Goal: Task Accomplishment & Management: Manage account settings

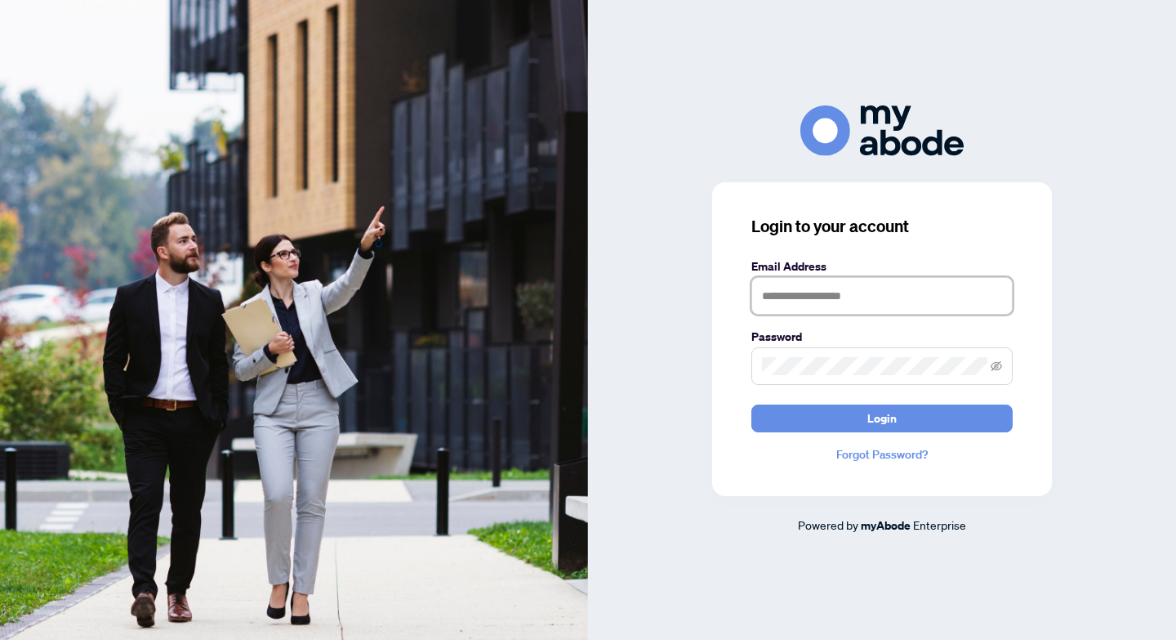
click at [867, 296] on input "text" at bounding box center [881, 296] width 261 height 38
type input "**********"
click at [751, 404] on button "Login" at bounding box center [881, 418] width 261 height 28
click at [995, 368] on icon "eye-invisible" at bounding box center [996, 365] width 11 height 11
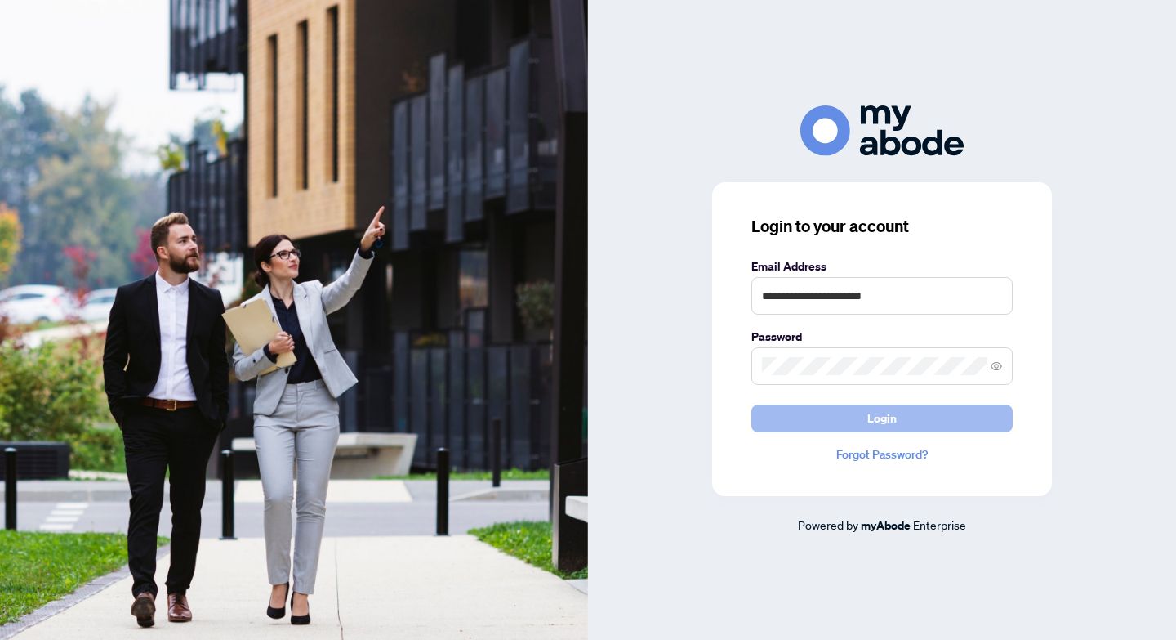
click at [941, 422] on button "Login" at bounding box center [881, 418] width 261 height 28
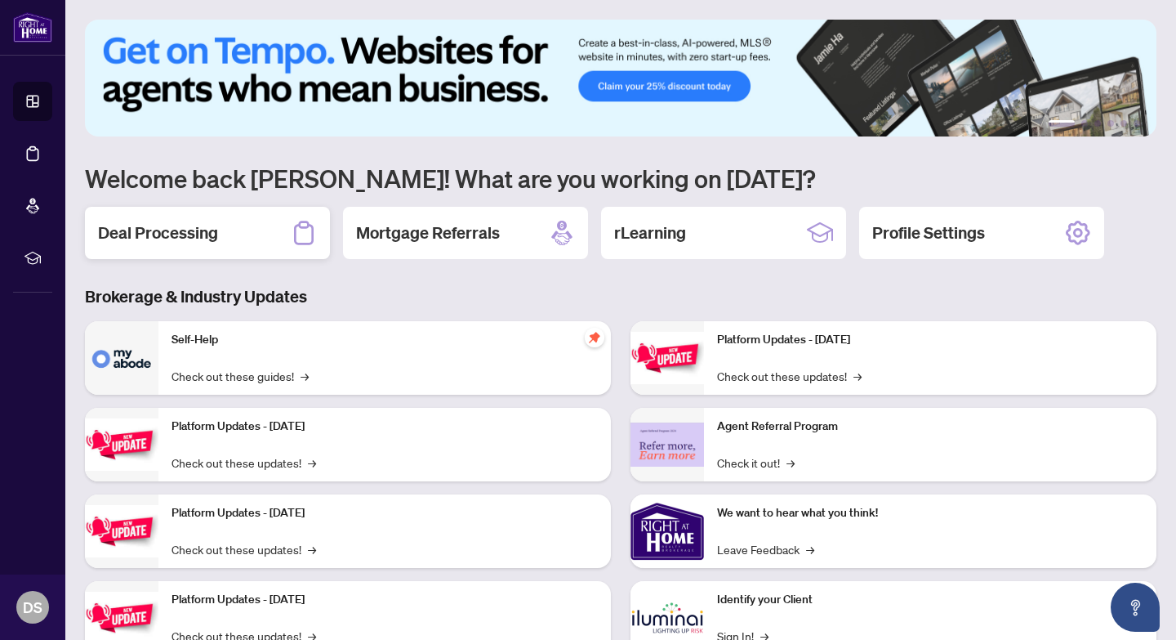
click at [243, 223] on div "Deal Processing" at bounding box center [207, 233] width 245 height 52
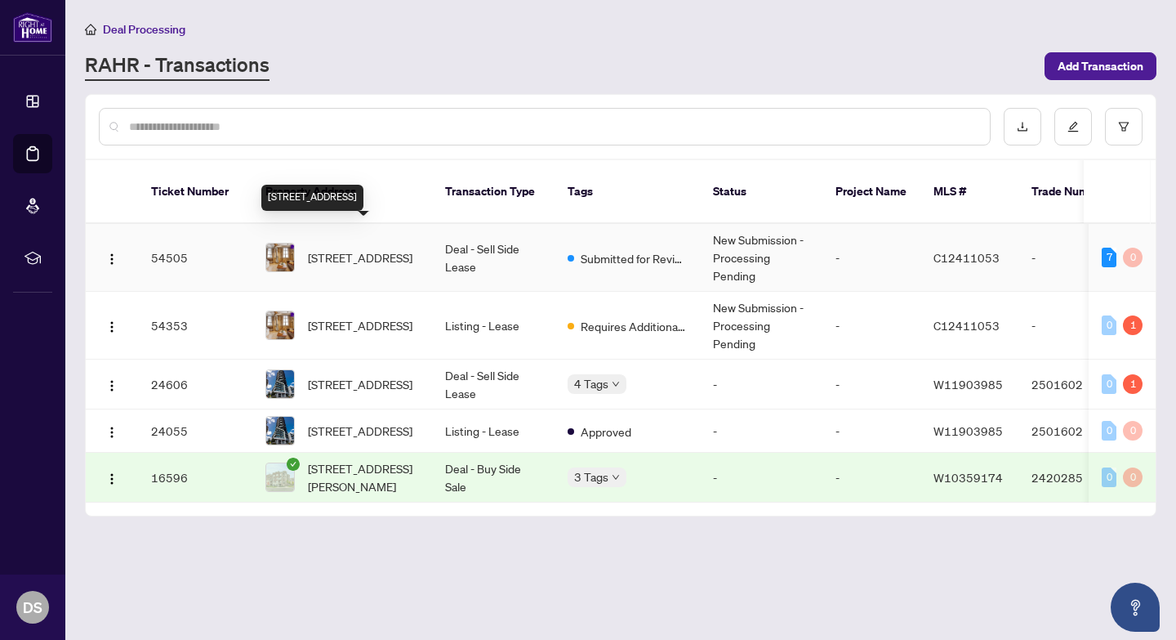
click at [343, 248] on span "[STREET_ADDRESS]" at bounding box center [360, 257] width 105 height 18
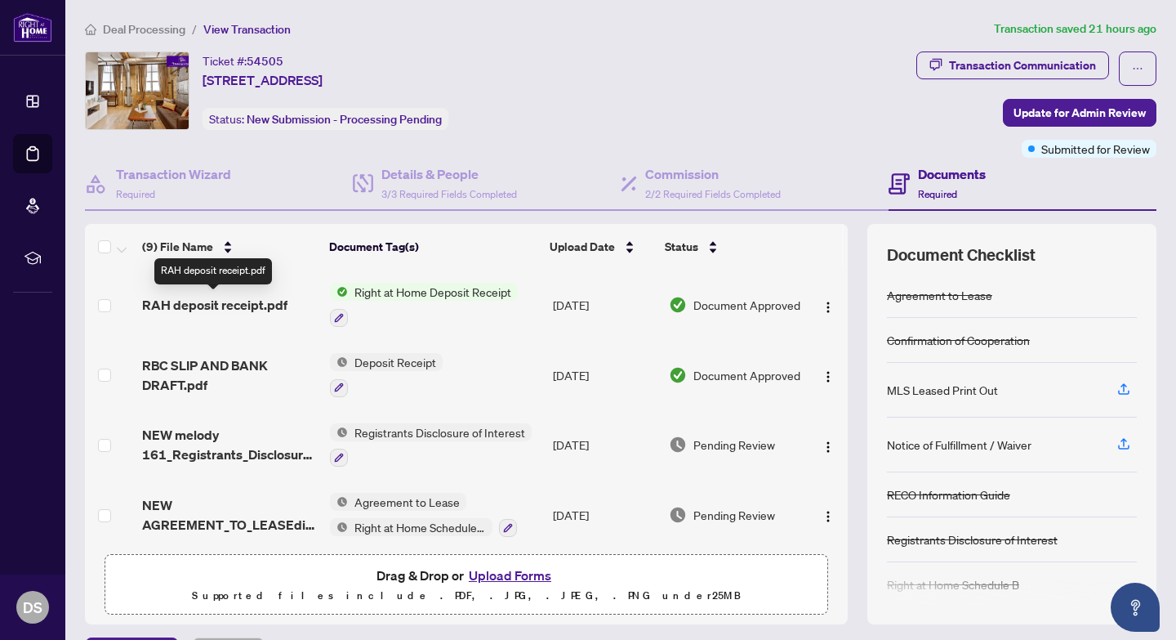
click at [265, 312] on span "RAH deposit receipt.pdf" at bounding box center [214, 305] width 145 height 20
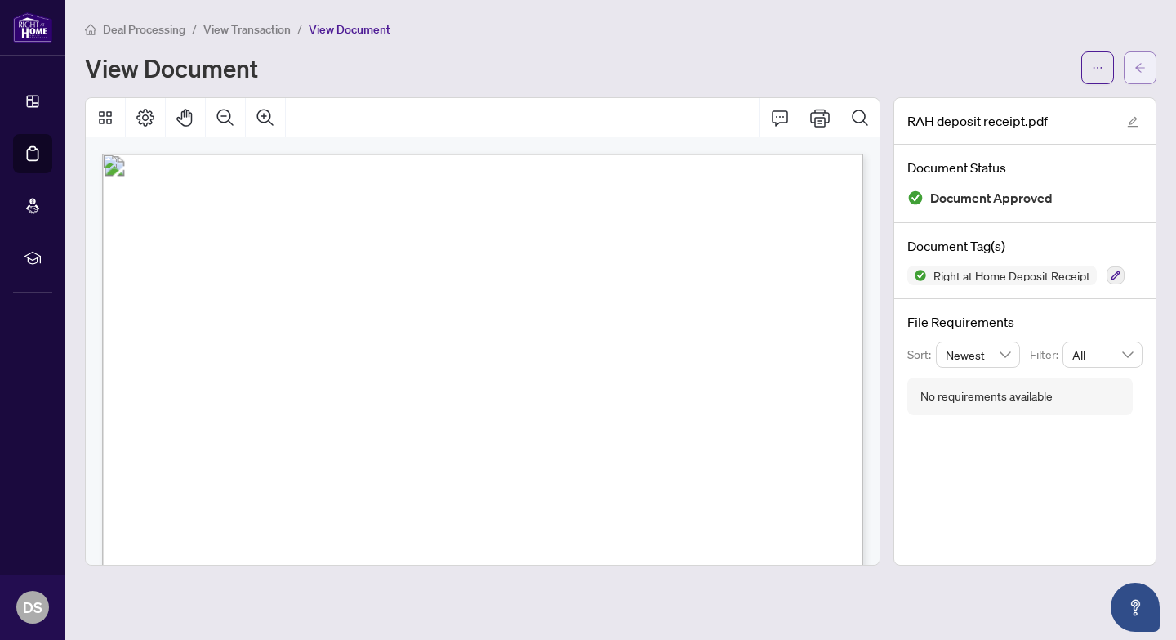
click at [1149, 56] on button "button" at bounding box center [1140, 67] width 33 height 33
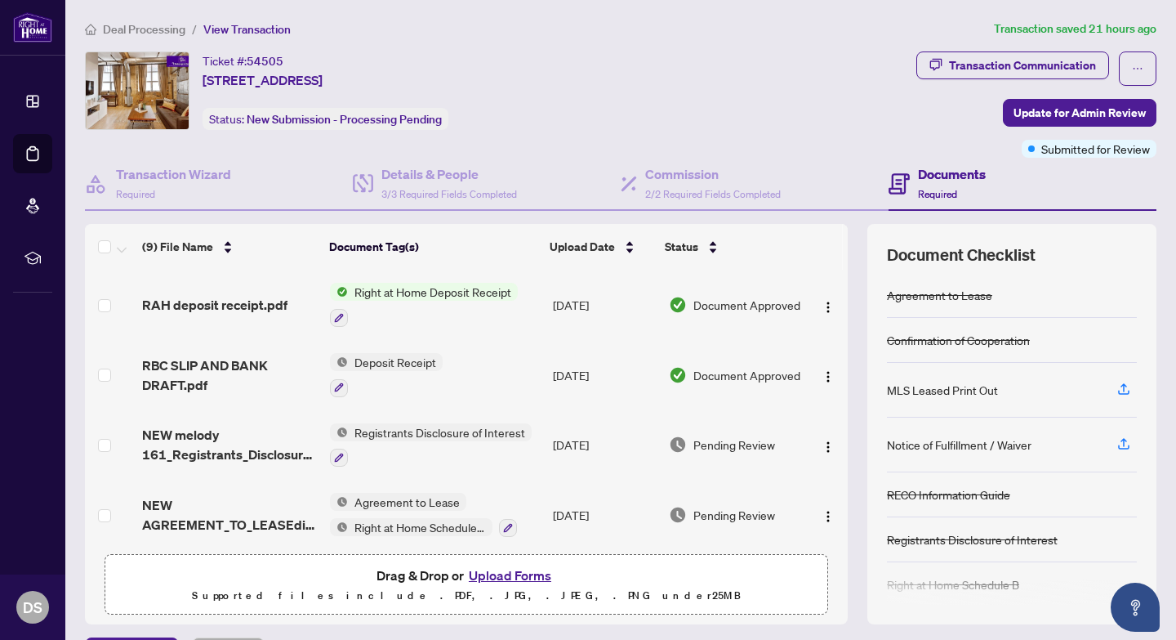
click at [461, 371] on td "Deposit Receipt" at bounding box center [435, 375] width 224 height 70
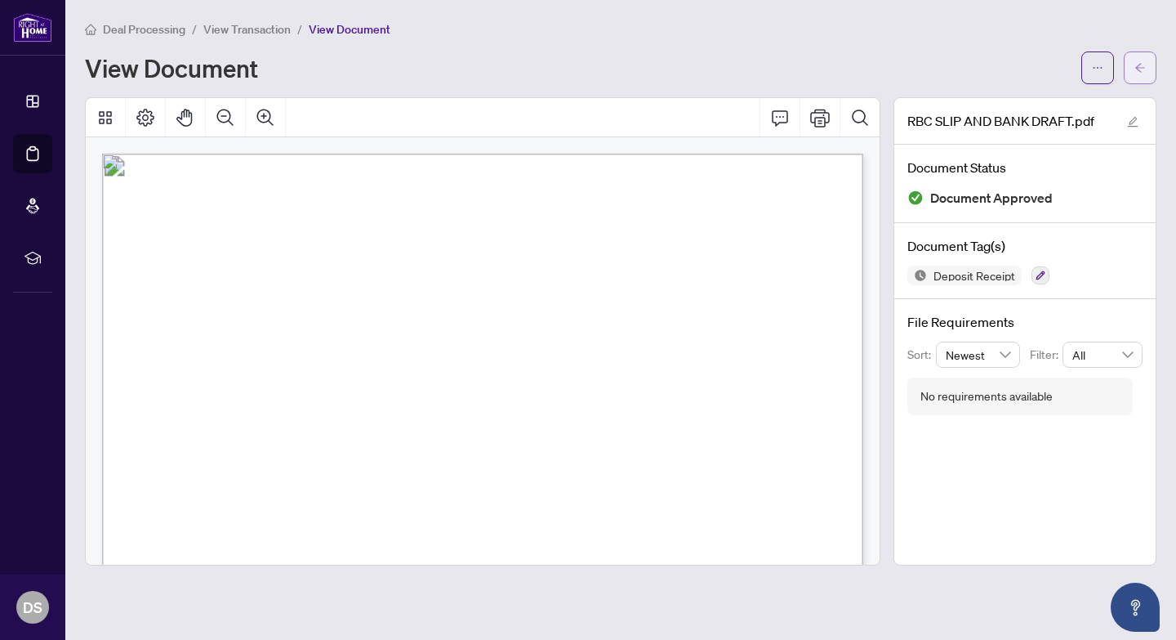
click at [1149, 66] on button "button" at bounding box center [1140, 67] width 33 height 33
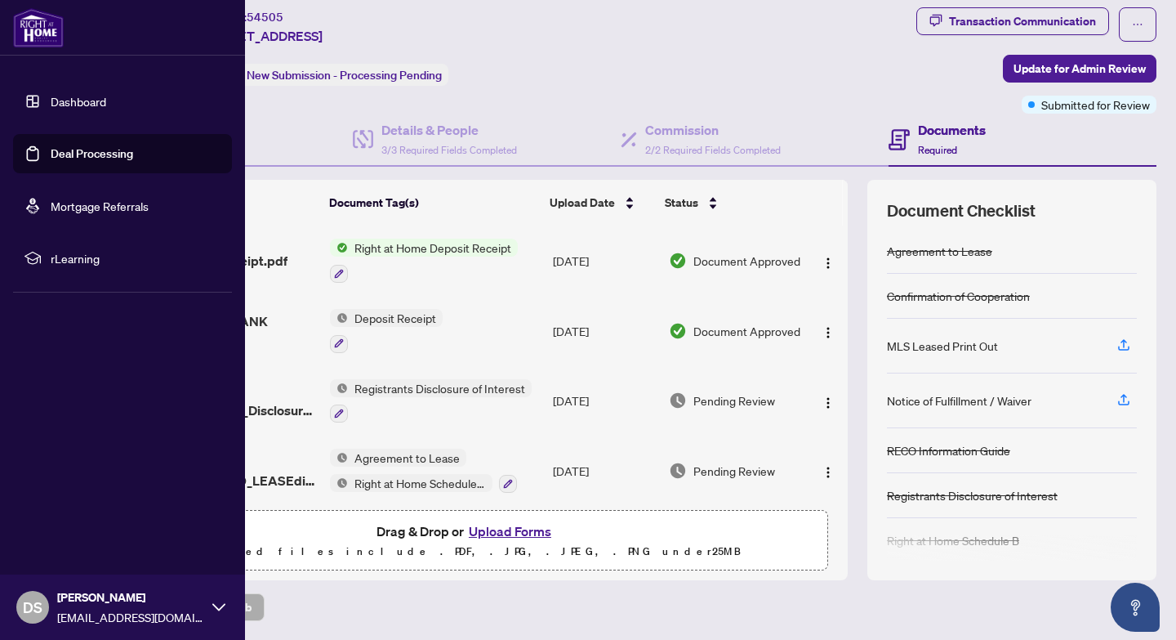
click at [65, 102] on link "Dashboard" at bounding box center [79, 101] width 56 height 15
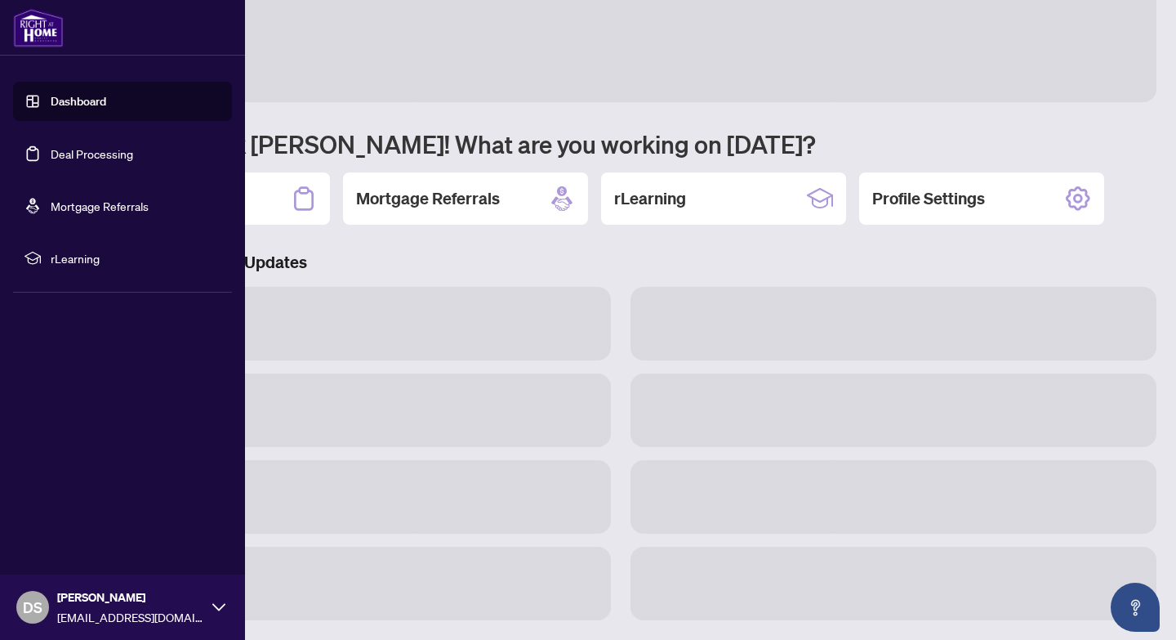
scroll to position [34, 0]
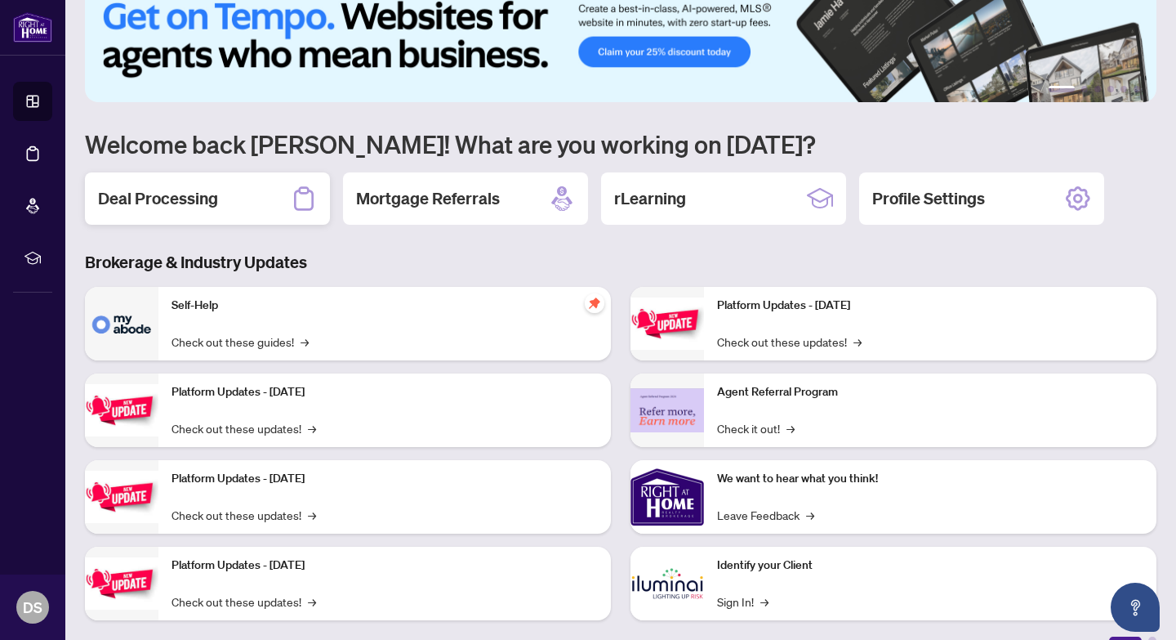
click at [214, 215] on div "Deal Processing" at bounding box center [207, 198] width 245 height 52
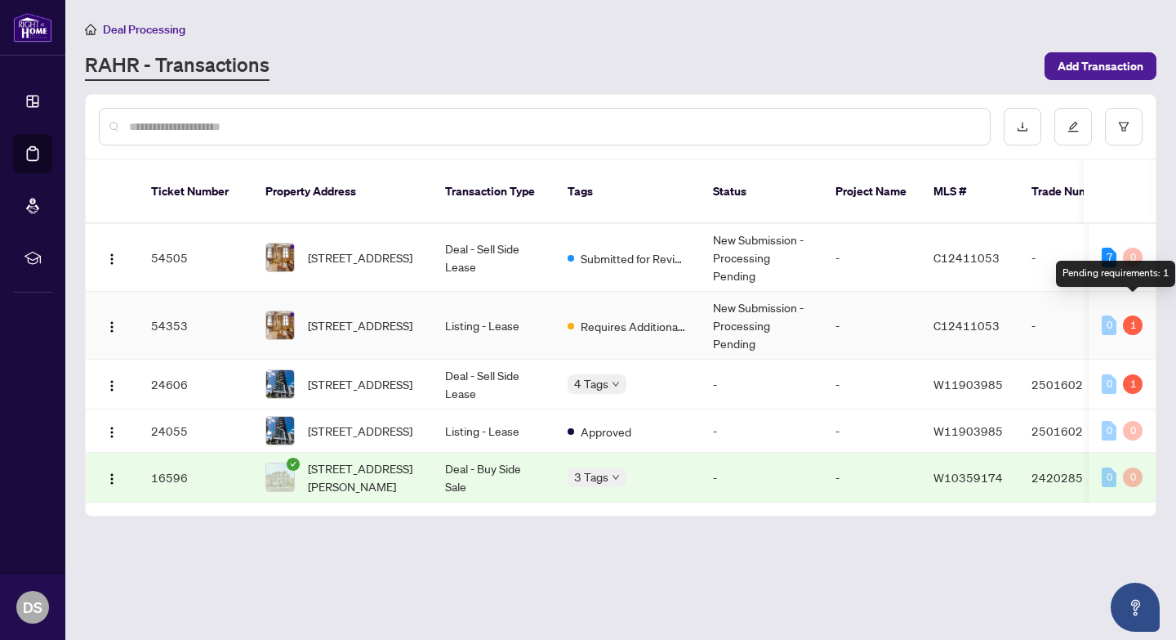
click at [1134, 315] on div "1" at bounding box center [1133, 325] width 20 height 20
click at [757, 304] on td "New Submission - Processing Pending" at bounding box center [761, 326] width 123 height 68
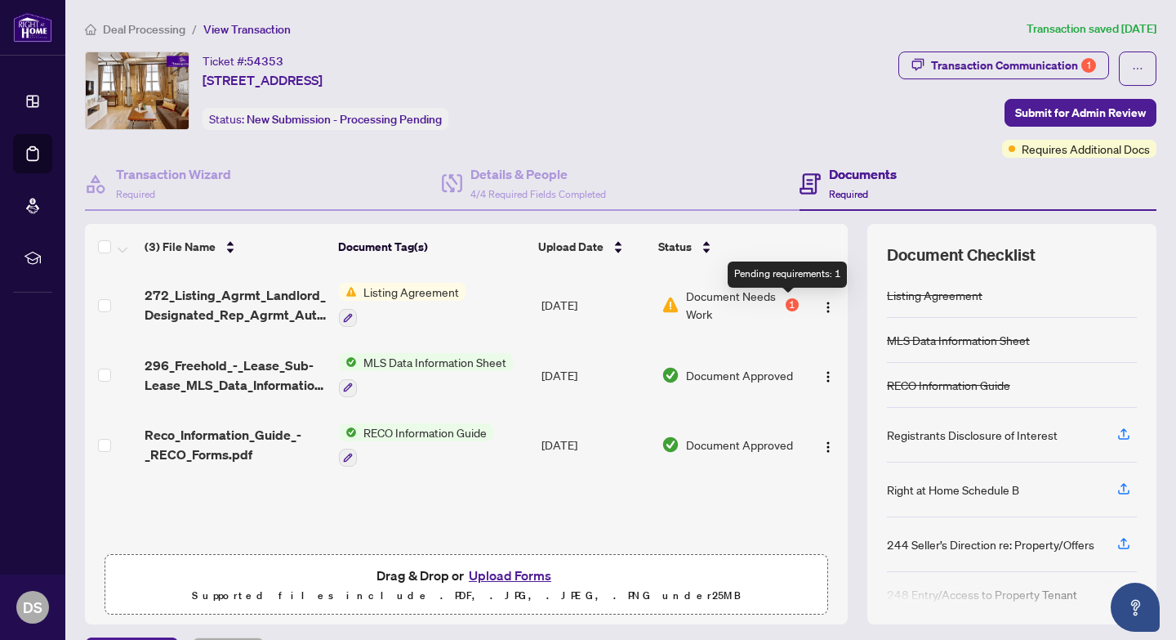
click at [788, 307] on div "1" at bounding box center [792, 304] width 13 height 13
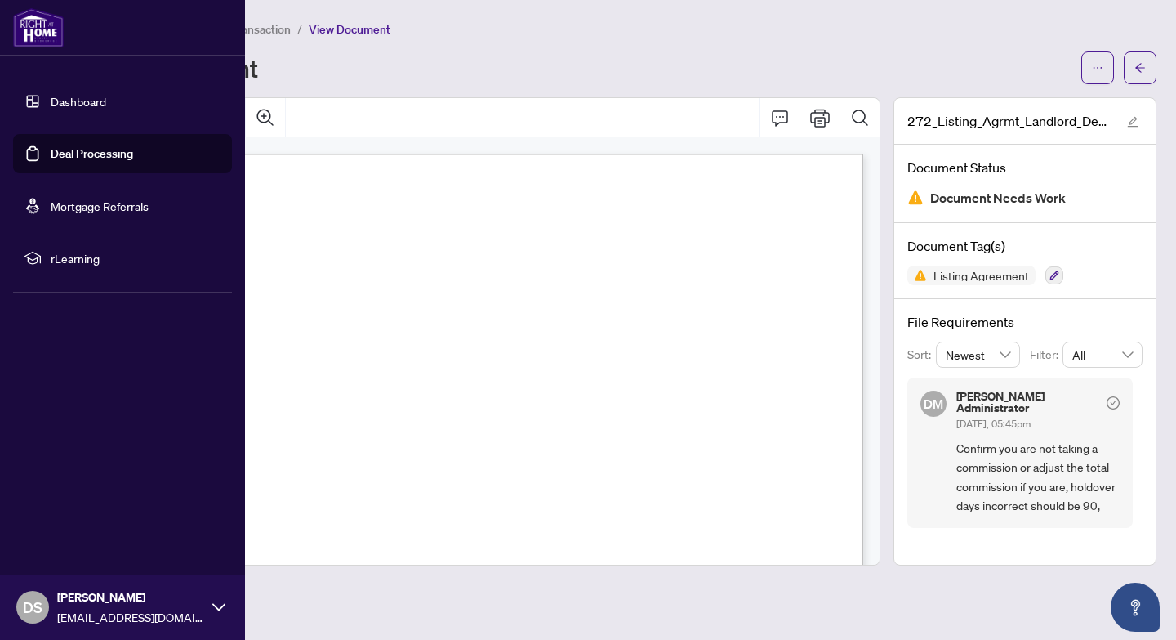
click at [53, 99] on link "Dashboard" at bounding box center [79, 101] width 56 height 15
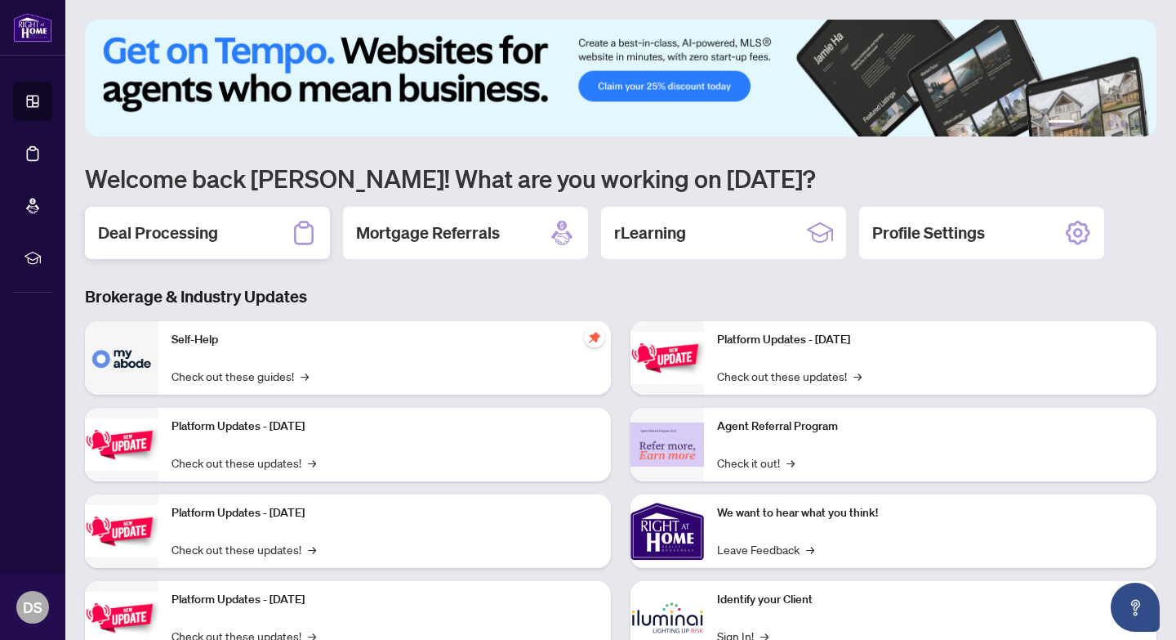
click at [255, 225] on div "Deal Processing" at bounding box center [207, 233] width 245 height 52
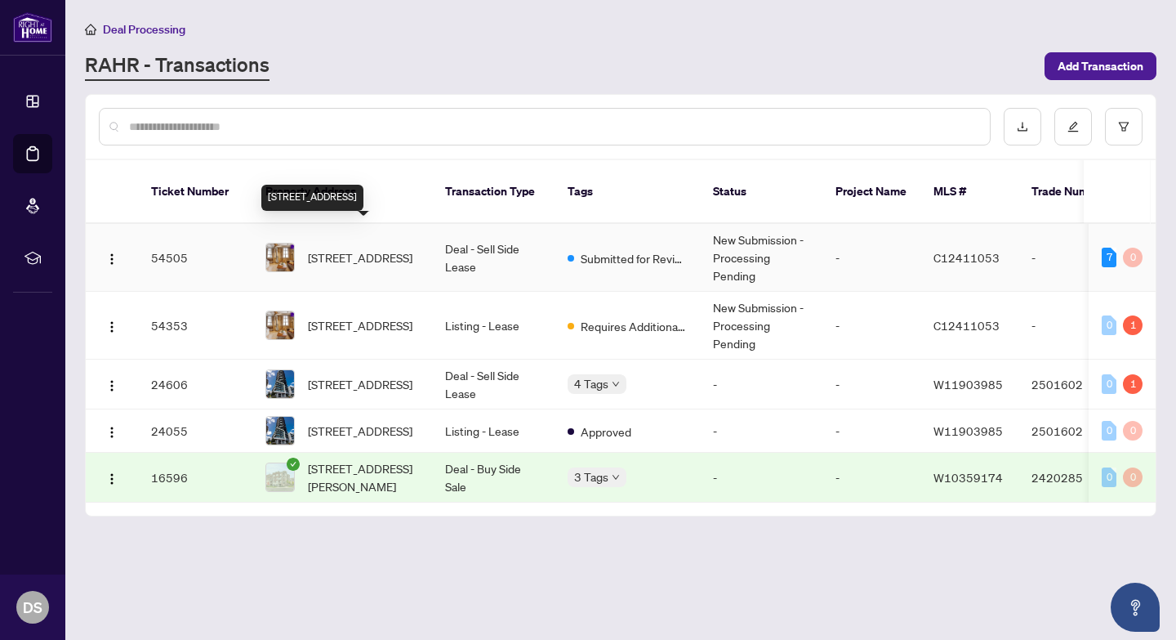
click at [333, 251] on span "[STREET_ADDRESS]" at bounding box center [360, 257] width 105 height 18
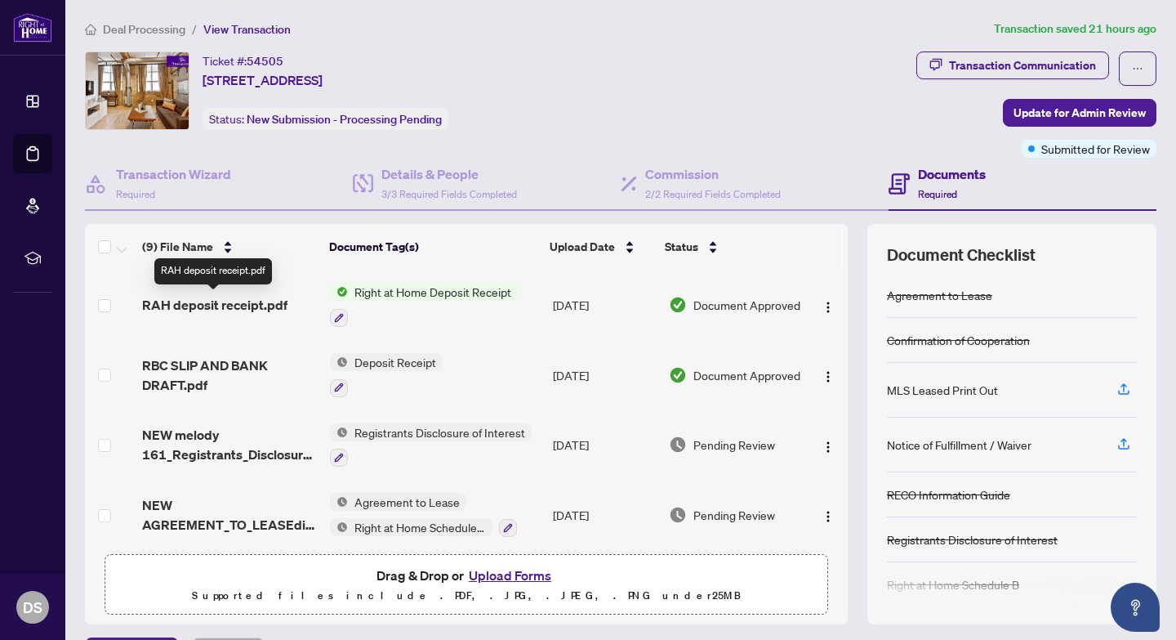
click at [277, 309] on span "RAH deposit receipt.pdf" at bounding box center [214, 305] width 145 height 20
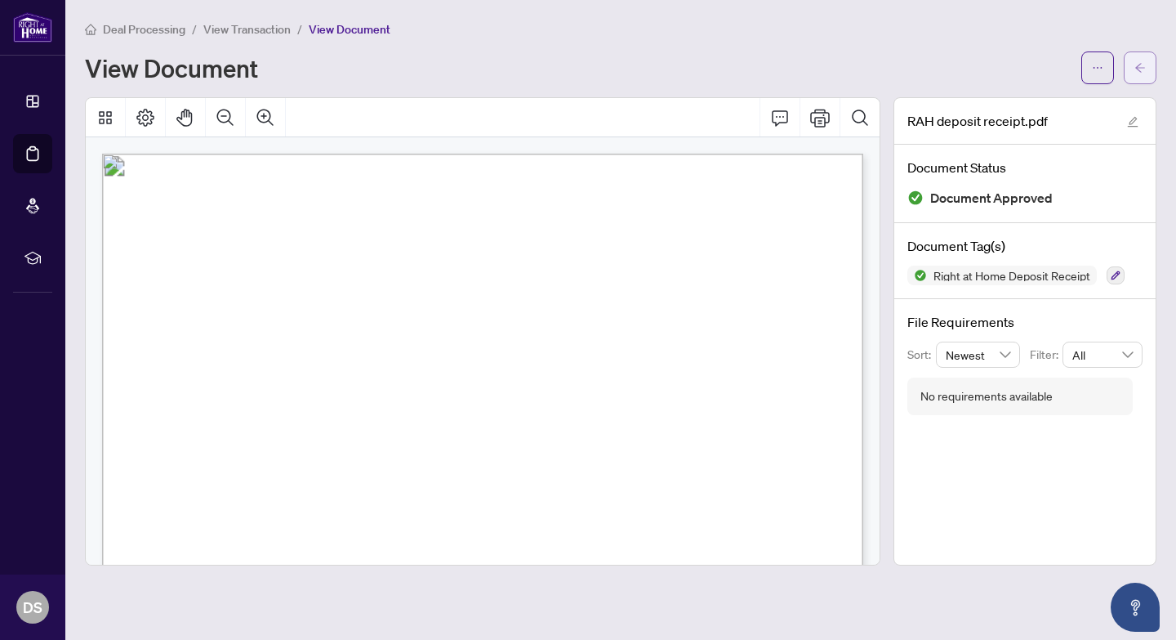
click at [1138, 74] on span "button" at bounding box center [1139, 68] width 11 height 26
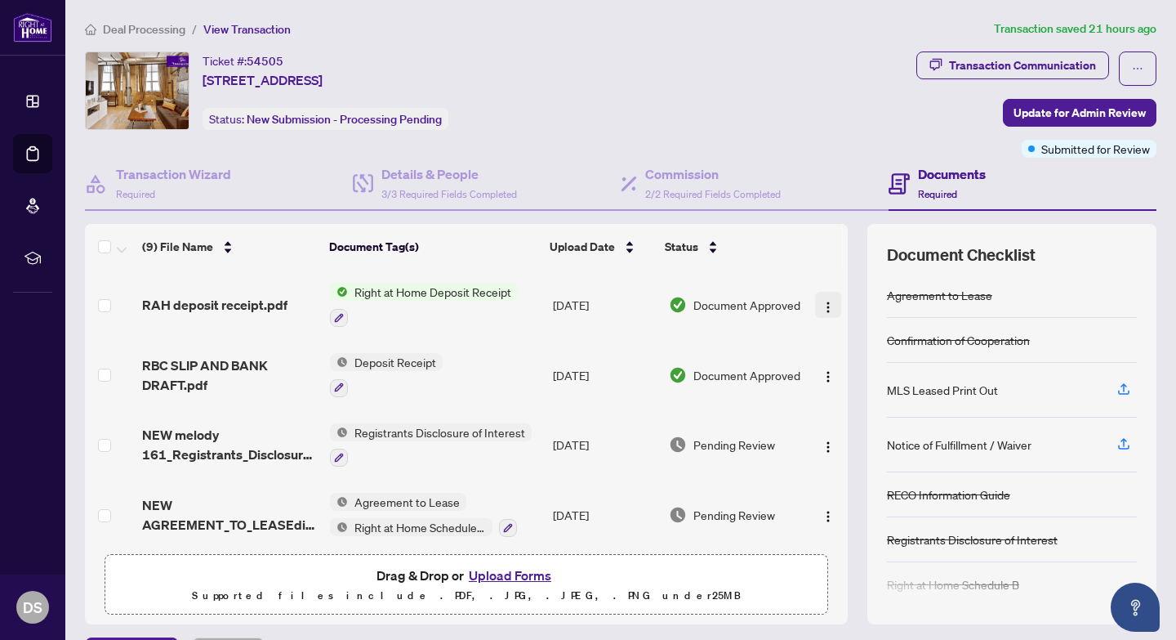
click at [829, 307] on img "button" at bounding box center [828, 307] width 13 height 13
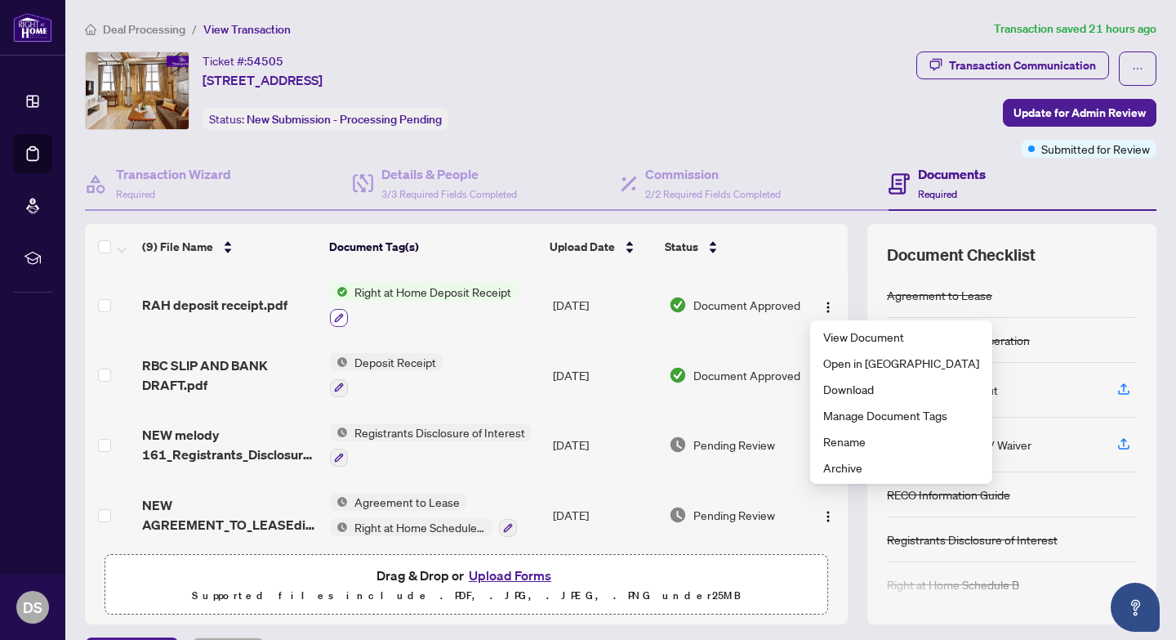
click at [342, 322] on button "button" at bounding box center [339, 318] width 18 height 18
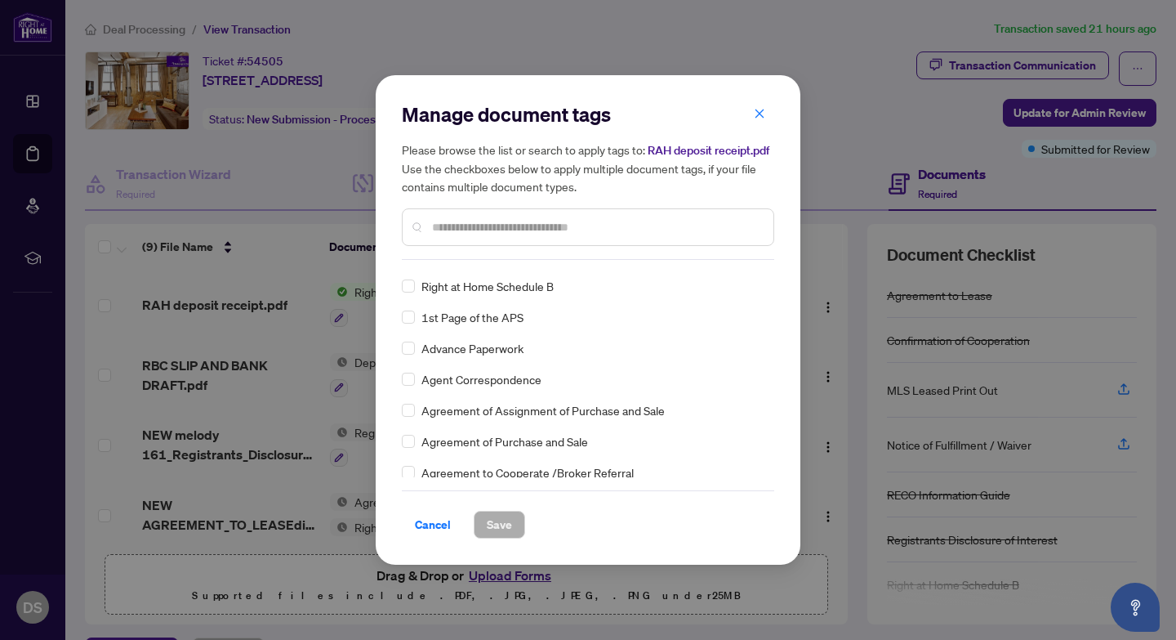
scroll to position [223, 0]
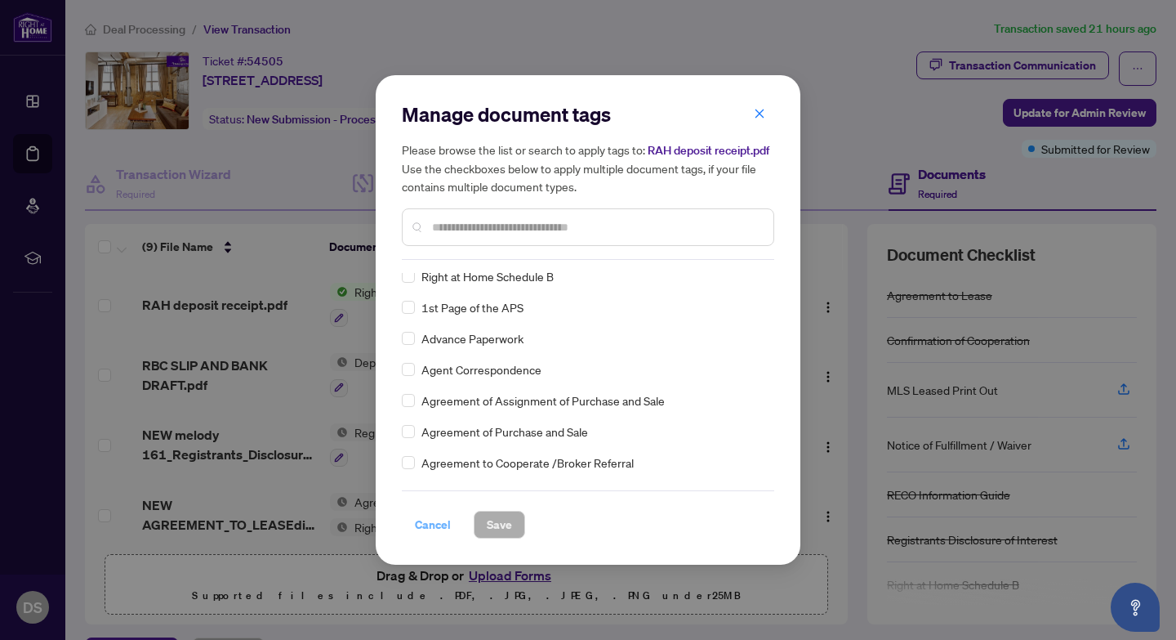
click at [435, 534] on span "Cancel" at bounding box center [433, 524] width 36 height 26
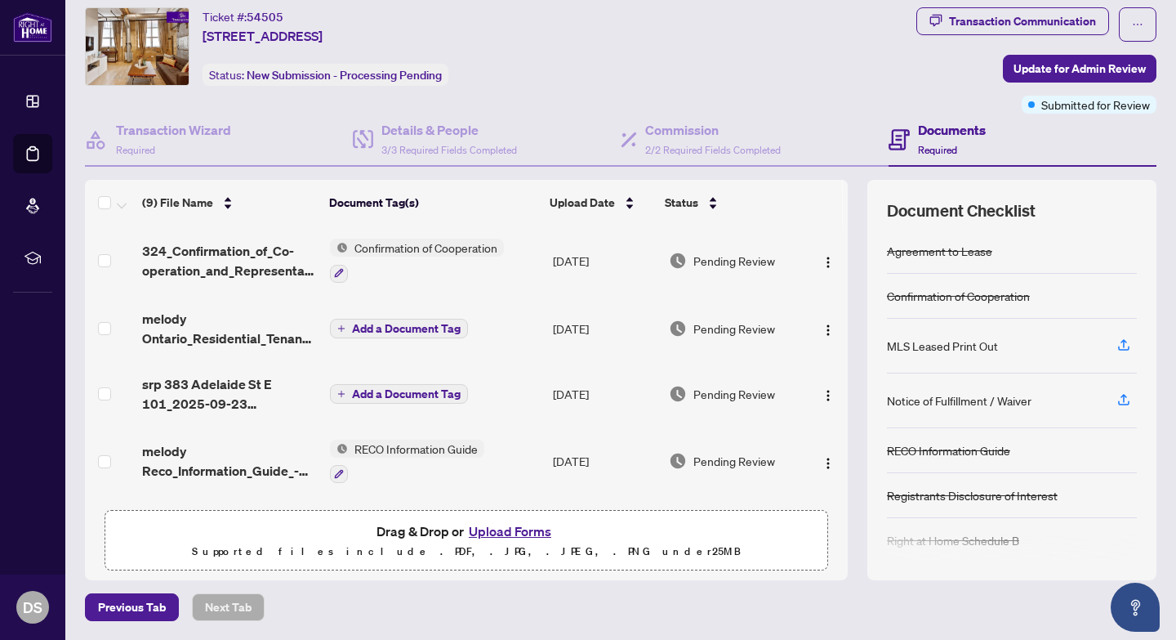
scroll to position [279, 0]
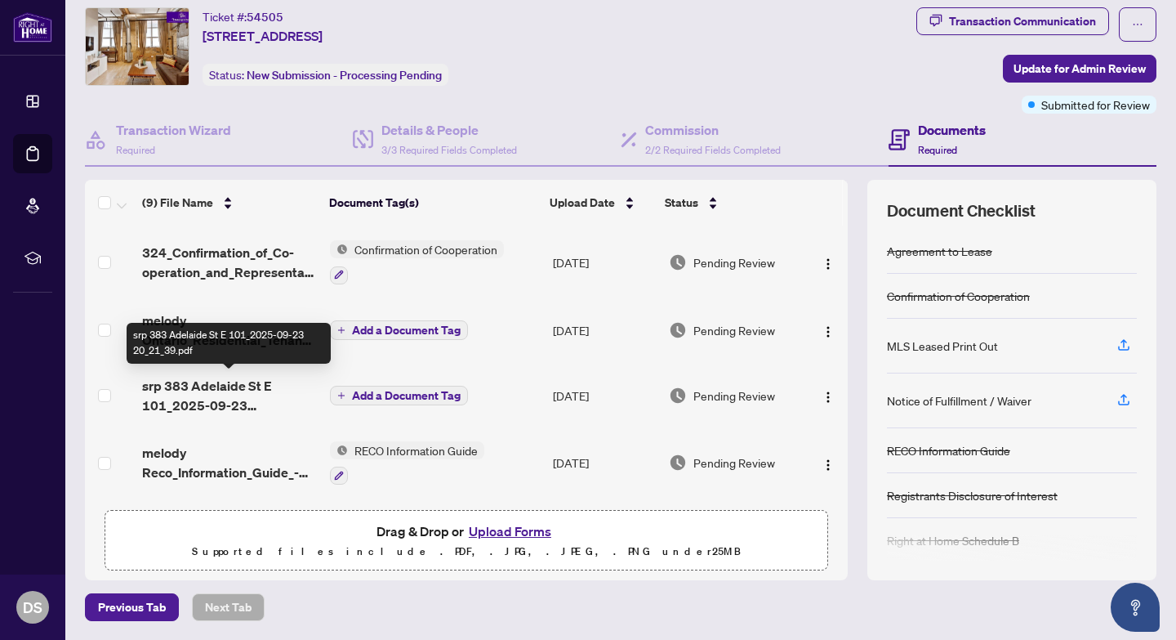
click at [238, 399] on span "srp 383 Adelaide St E 101_2025-09-23 20_21_39.pdf" at bounding box center [229, 395] width 174 height 39
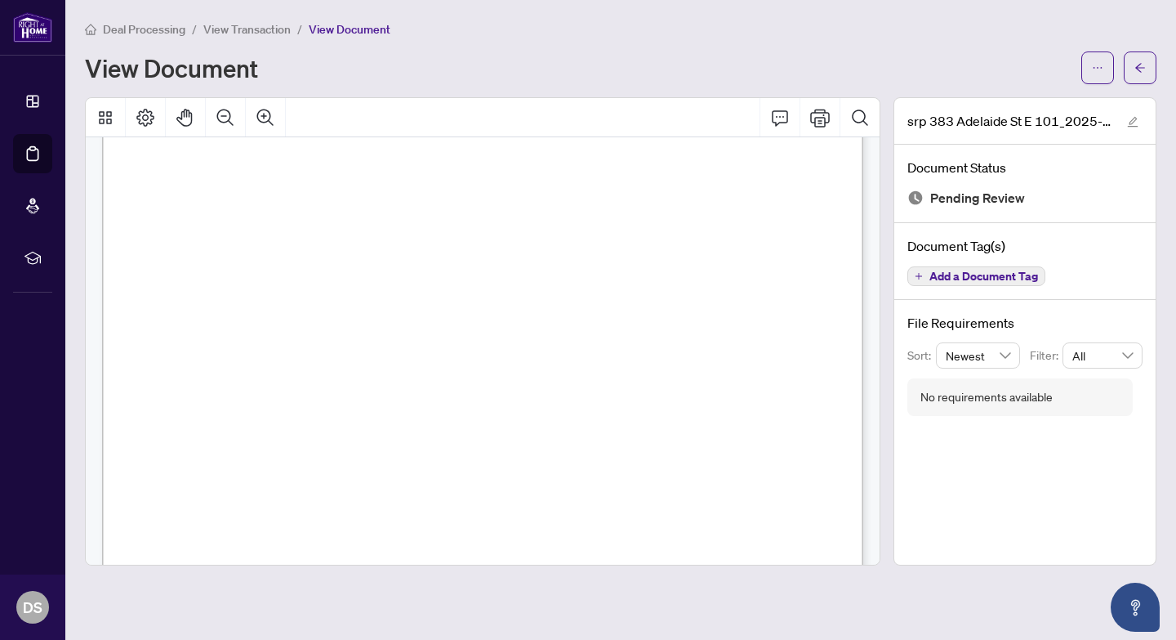
scroll to position [1193, 0]
click at [1142, 74] on span "button" at bounding box center [1139, 68] width 11 height 26
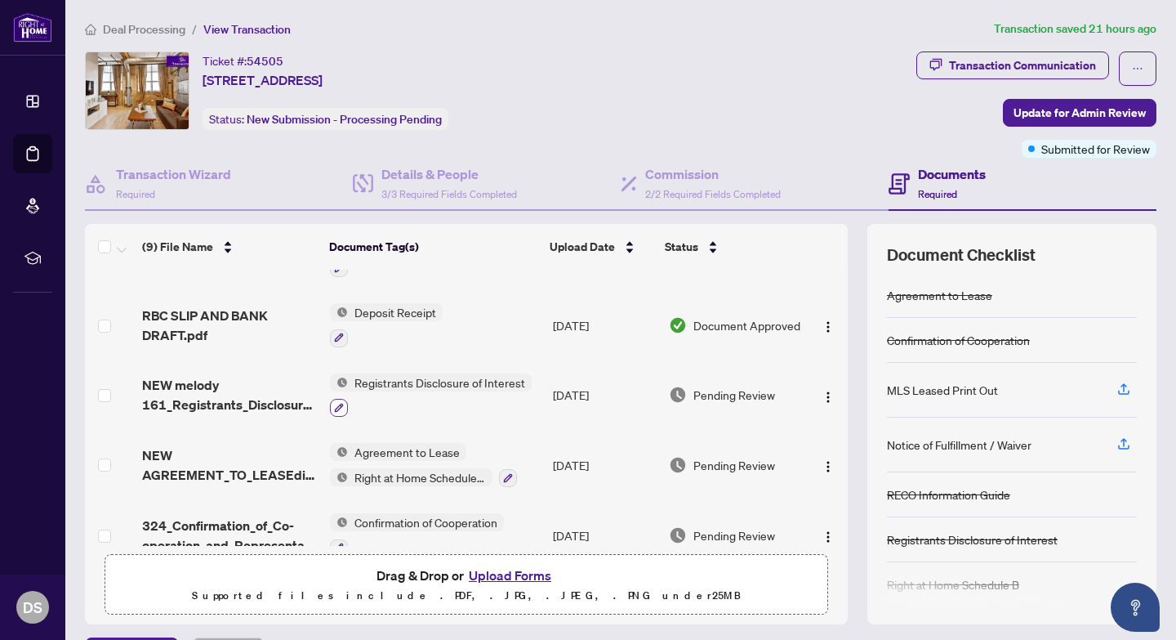
scroll to position [51, 0]
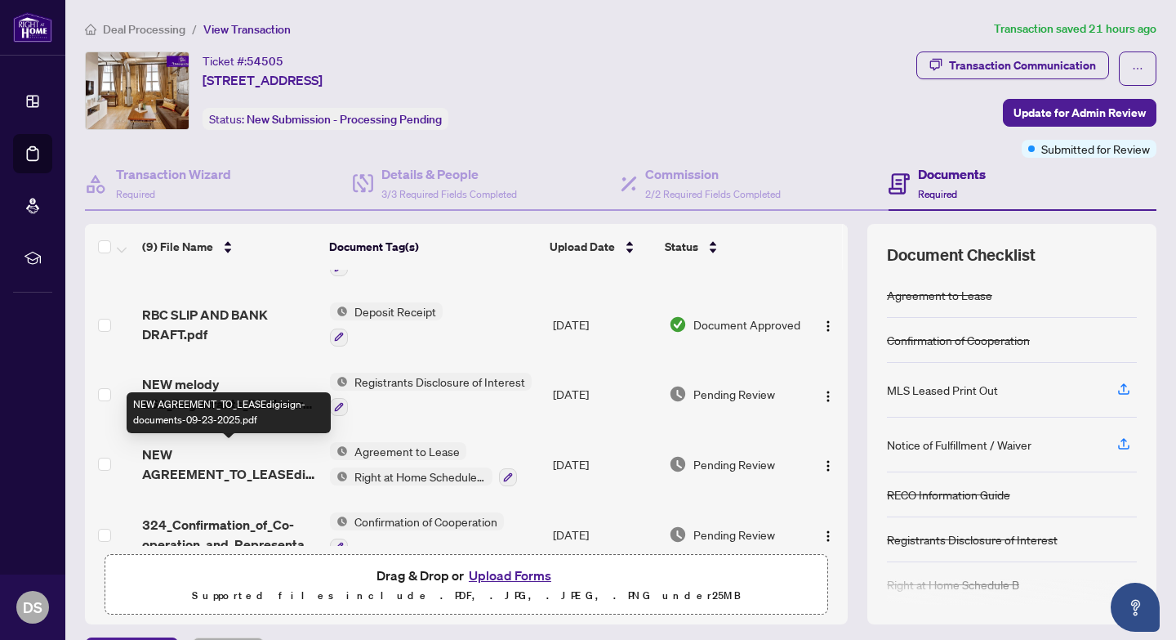
click at [269, 470] on span "NEW AGREEMENT_TO_LEASEdigisign-documents-09-23-2025.pdf" at bounding box center [229, 463] width 174 height 39
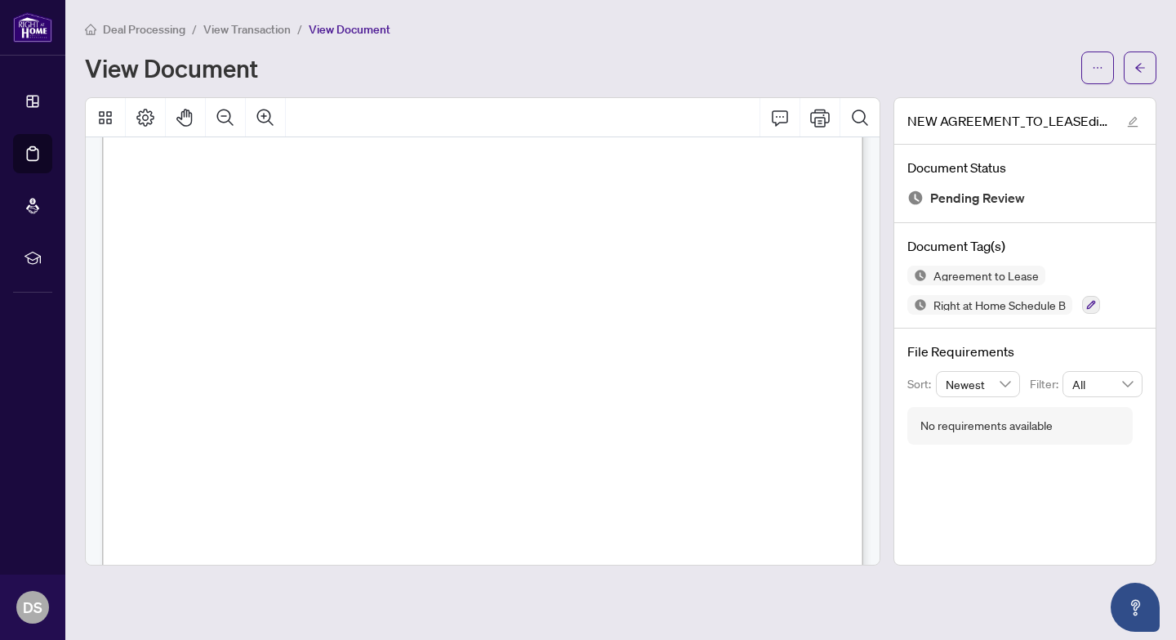
scroll to position [7138, 0]
click at [1148, 76] on button "button" at bounding box center [1140, 67] width 33 height 33
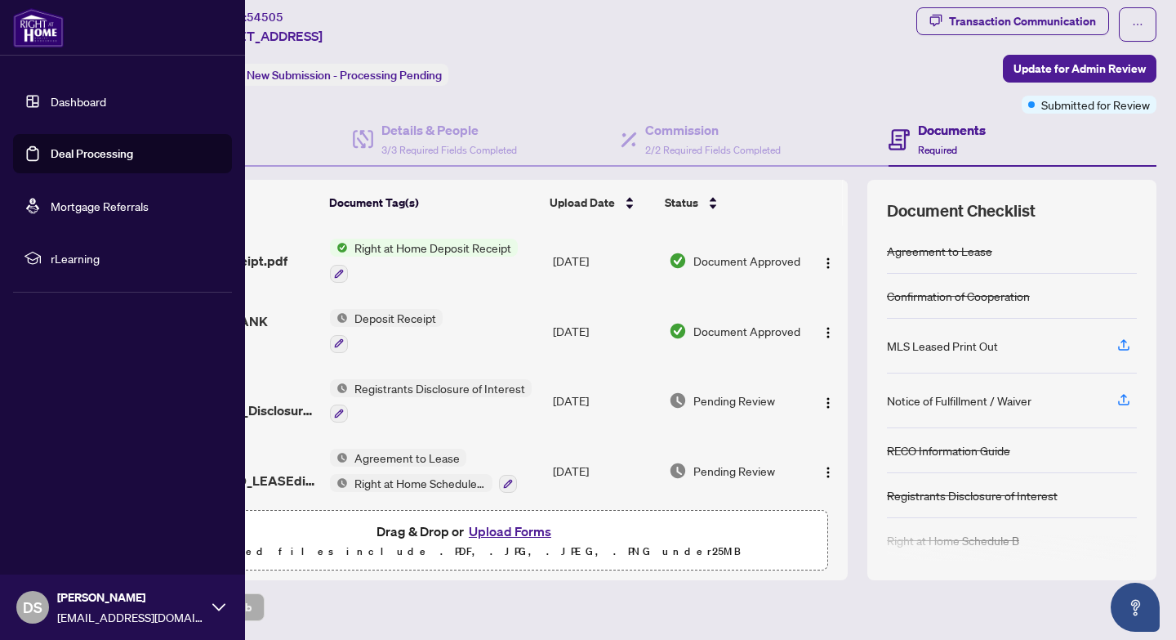
click at [212, 608] on icon at bounding box center [218, 606] width 13 height 13
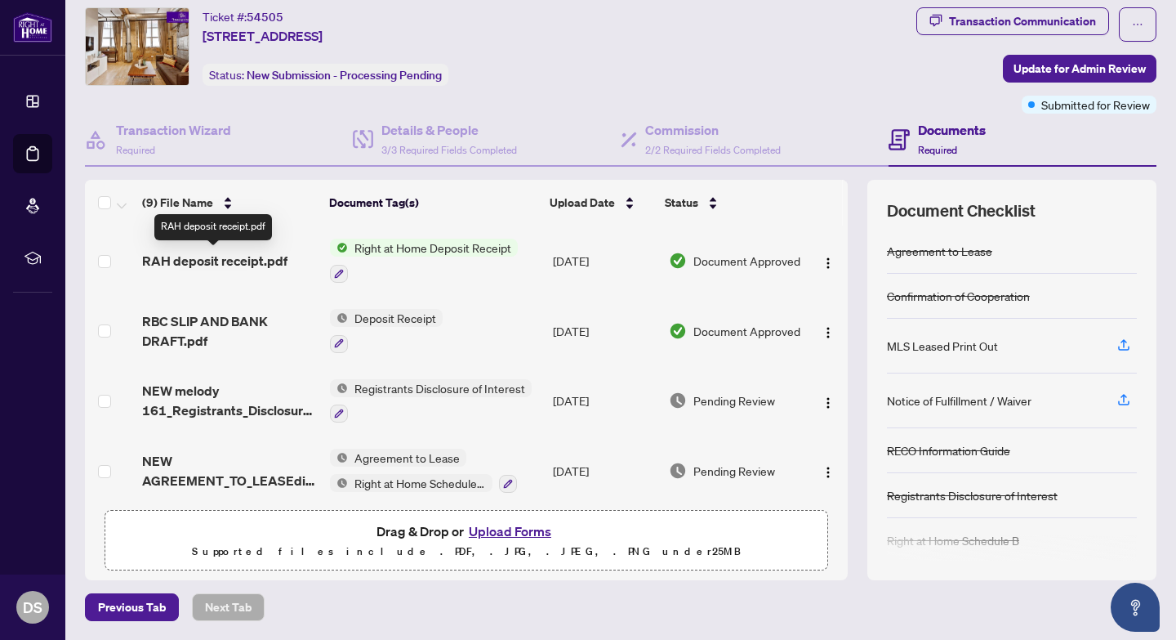
click at [279, 262] on span "RAH deposit receipt.pdf" at bounding box center [214, 261] width 145 height 20
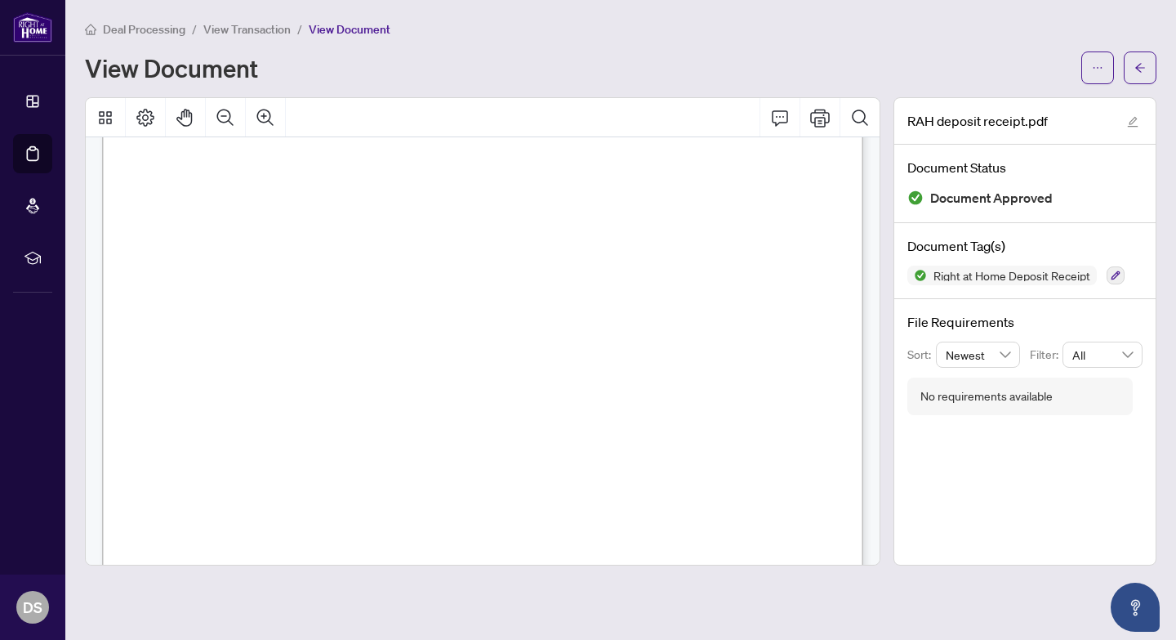
scroll to position [469, 0]
click at [1135, 63] on icon "arrow-left" at bounding box center [1139, 67] width 11 height 11
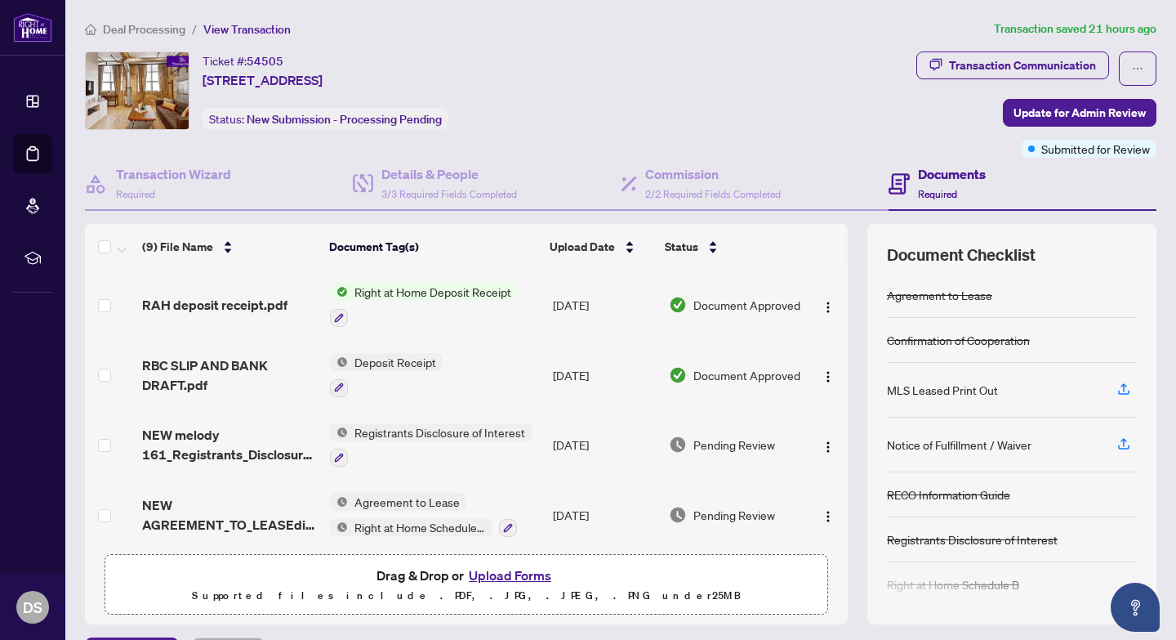
scroll to position [8, 0]
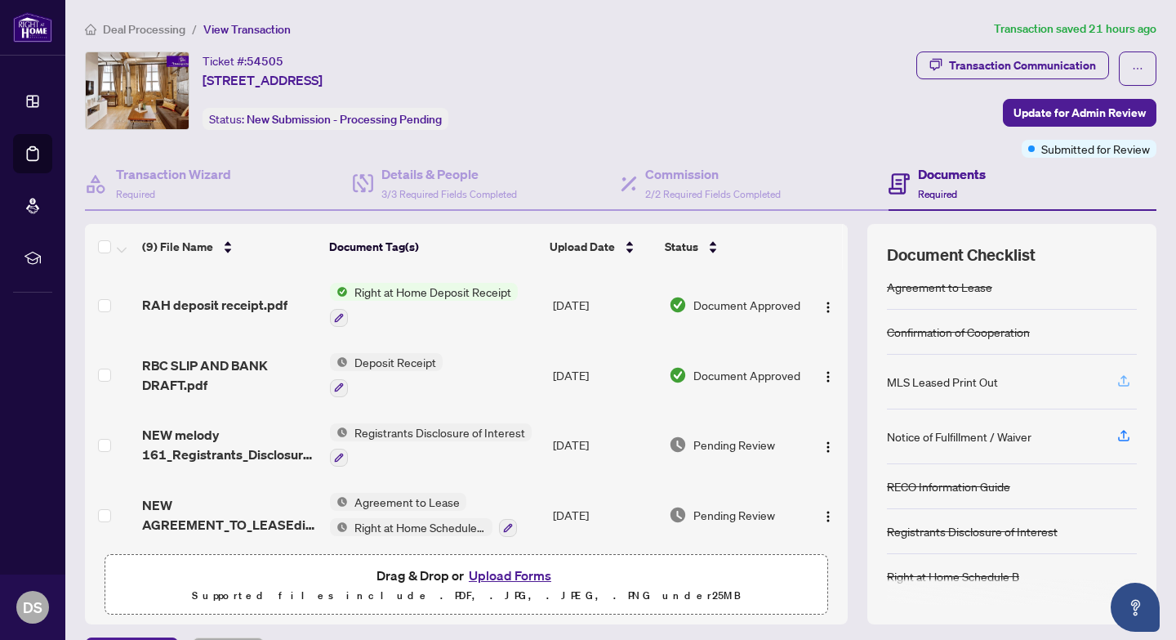
click at [1121, 389] on span "button" at bounding box center [1124, 381] width 15 height 26
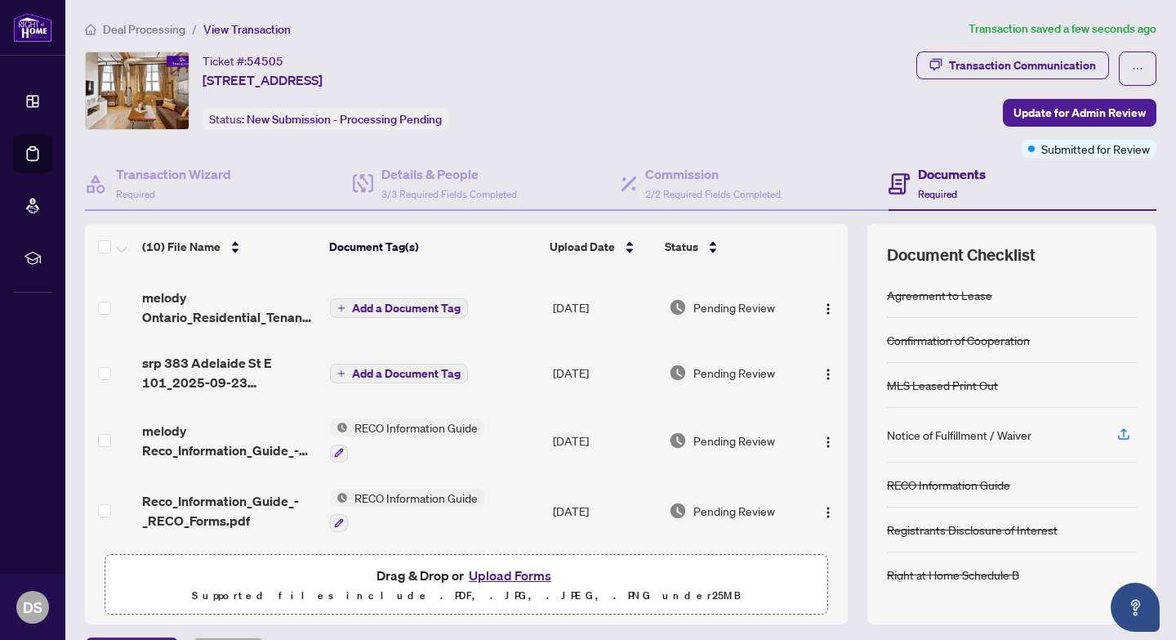
scroll to position [0, 0]
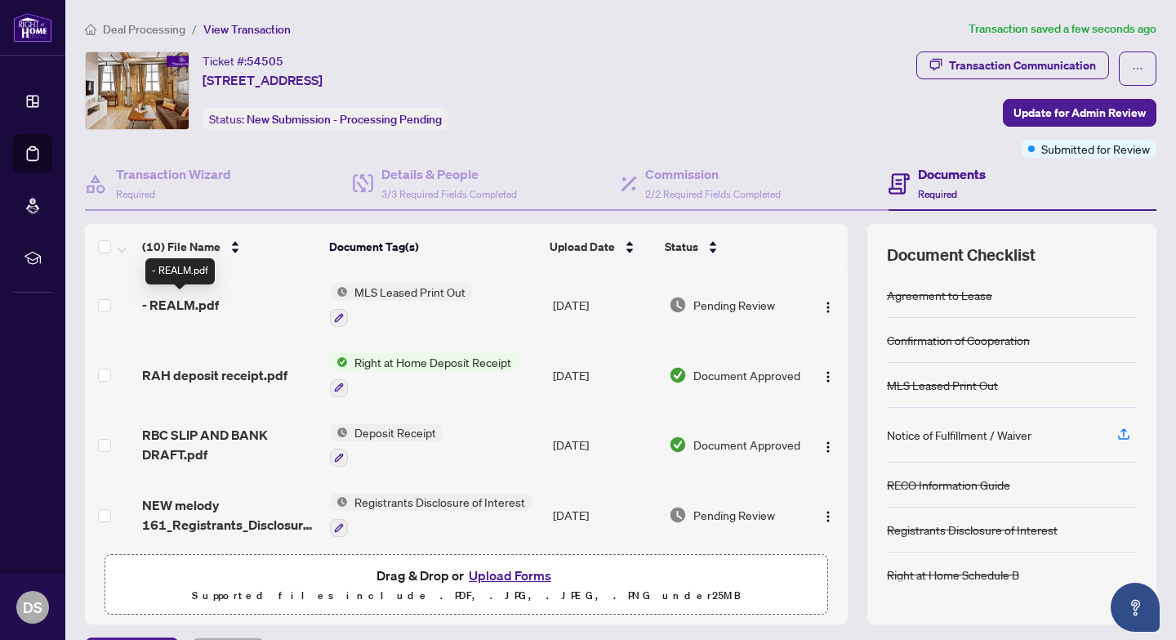
click at [213, 301] on span "- REALM.pdf" at bounding box center [180, 305] width 77 height 20
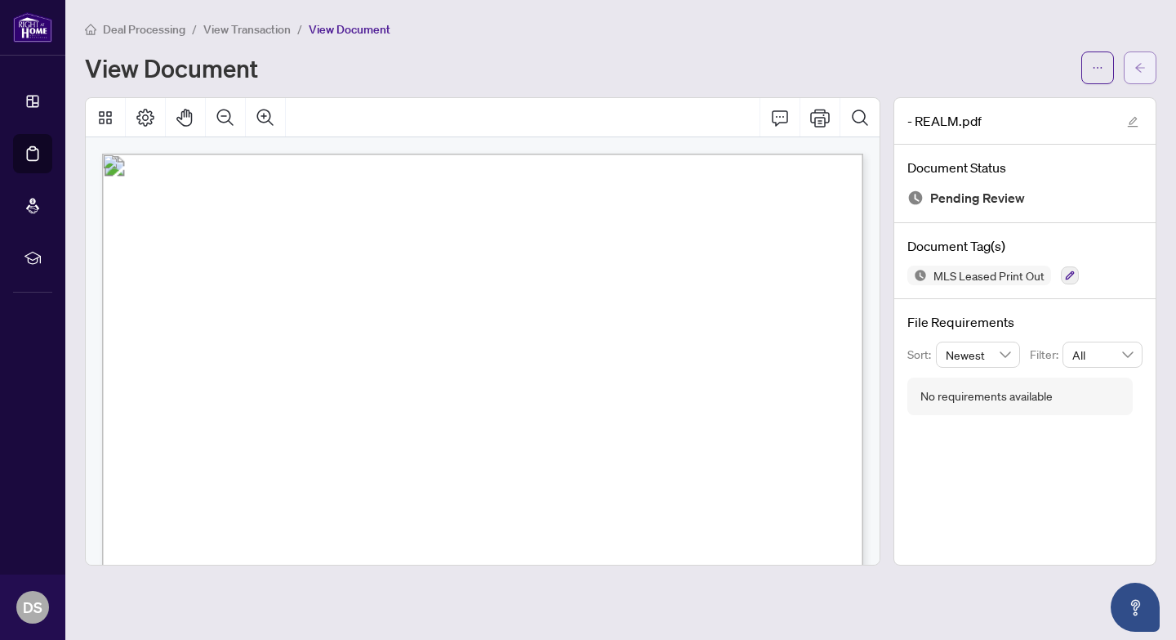
click at [1144, 72] on icon "arrow-left" at bounding box center [1139, 67] width 11 height 11
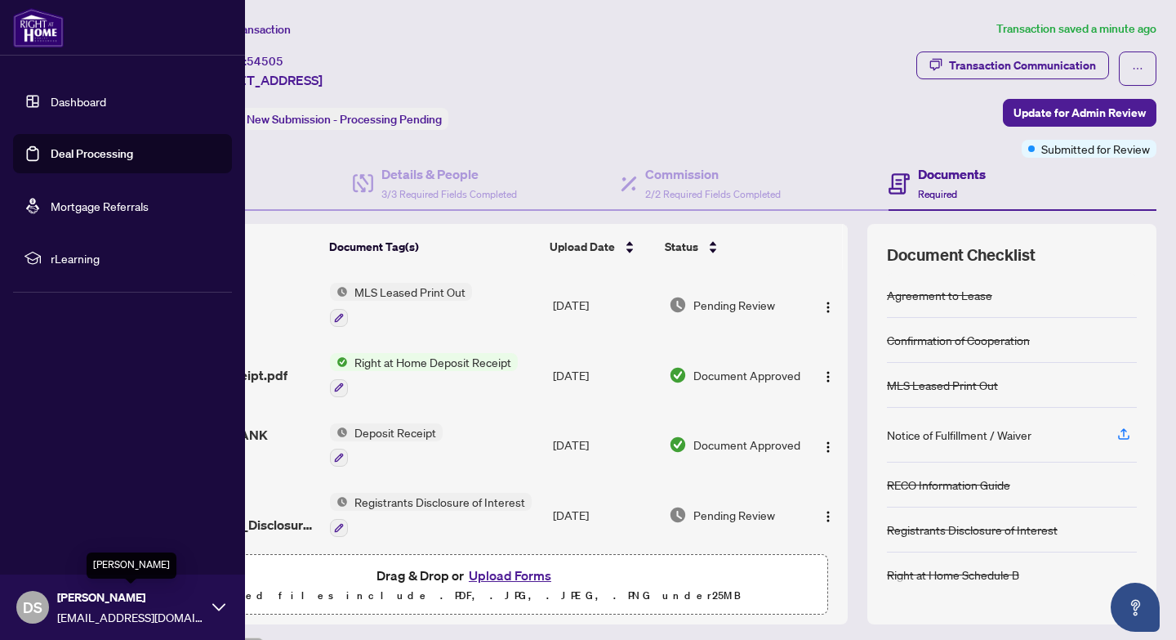
click at [114, 589] on span "[PERSON_NAME]" at bounding box center [130, 597] width 147 height 18
click at [100, 511] on button "Logout" at bounding box center [122, 510] width 219 height 28
